Goal: Task Accomplishment & Management: Manage account settings

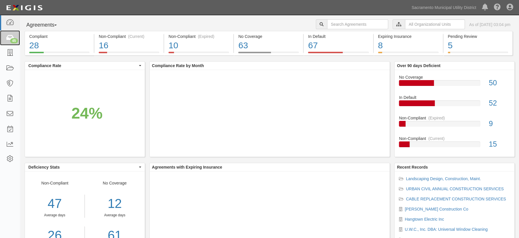
click at [10, 41] on icon at bounding box center [10, 38] width 8 height 7
click at [10, 52] on icon at bounding box center [10, 53] width 8 height 7
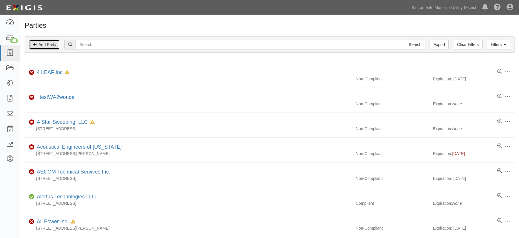
click at [40, 45] on link "Add Party" at bounding box center [44, 45] width 31 height 10
click at [43, 95] on link "_testWA2wonda" at bounding box center [56, 97] width 38 height 6
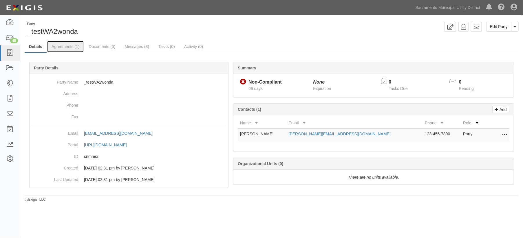
click at [72, 44] on link "Agreements (1)" at bounding box center [65, 47] width 36 height 12
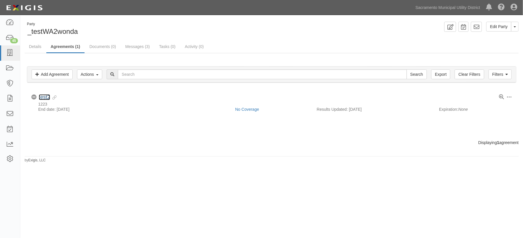
click at [41, 97] on link "test2" at bounding box center [44, 97] width 11 height 6
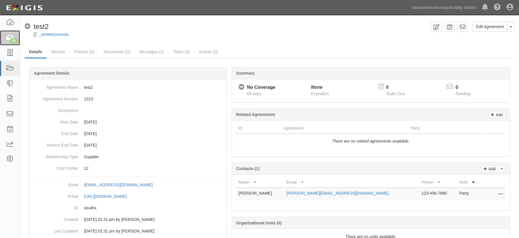
click at [9, 34] on link "45" at bounding box center [10, 37] width 20 height 15
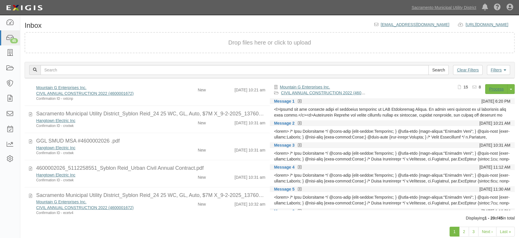
scroll to position [131, 0]
